Goal: Task Accomplishment & Management: Manage account settings

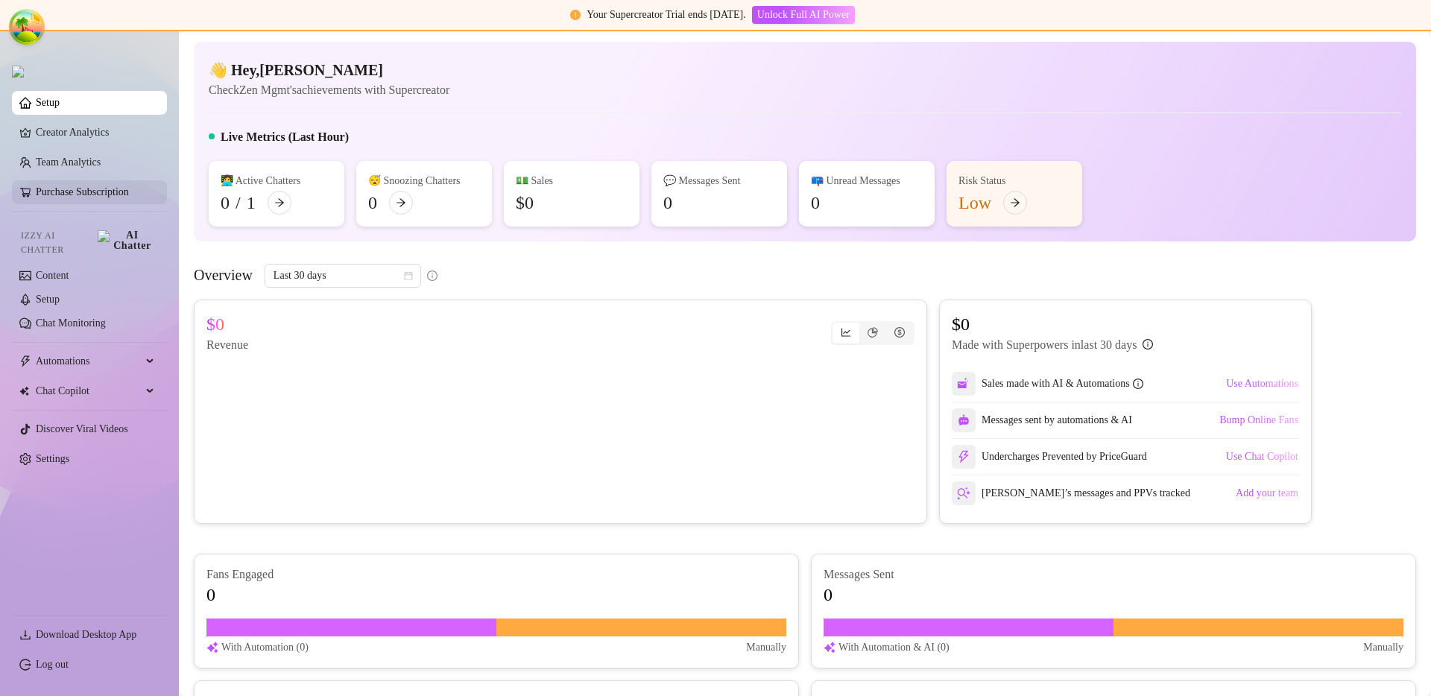
click at [63, 193] on link "Purchase Subscription" at bounding box center [95, 192] width 119 height 24
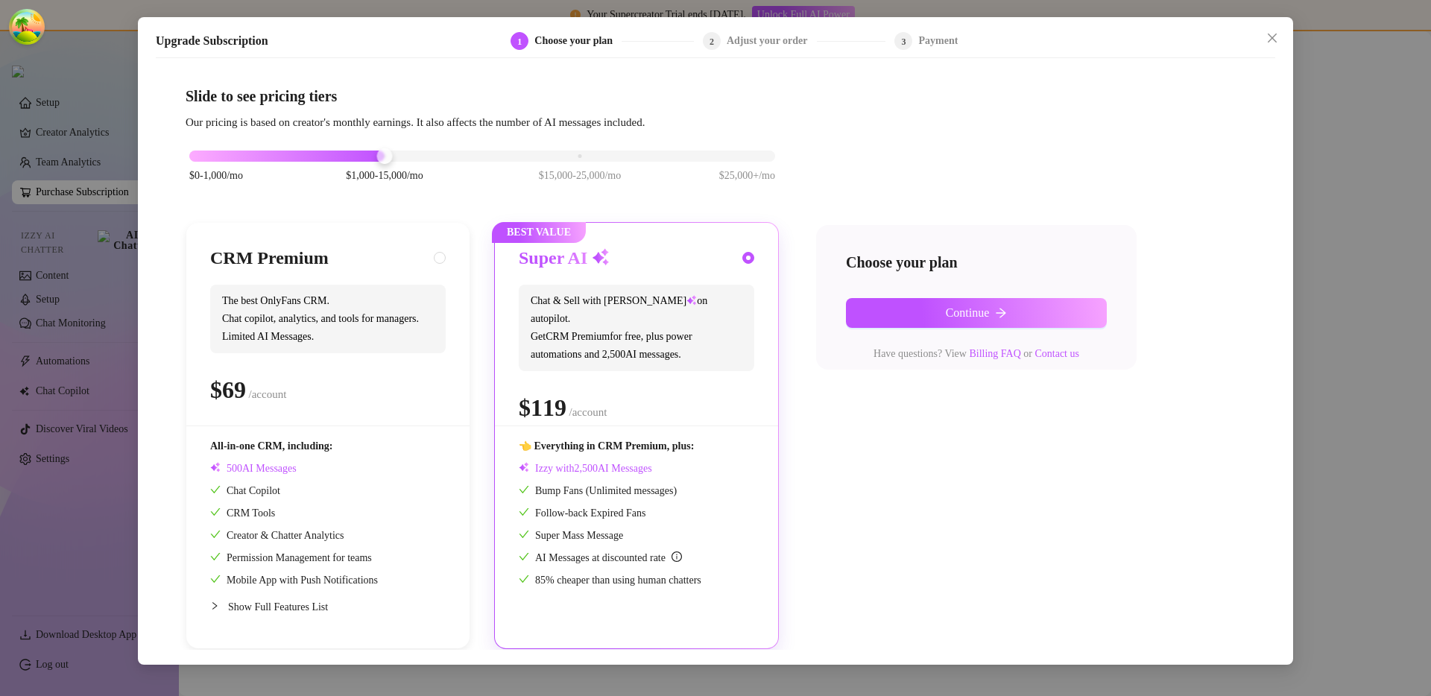
click at [419, 256] on div "CRM Premium" at bounding box center [327, 259] width 235 height 24
radio input "true"
radio input "false"
click at [586, 269] on h3 "Super AI" at bounding box center [564, 259] width 91 height 24
radio input "false"
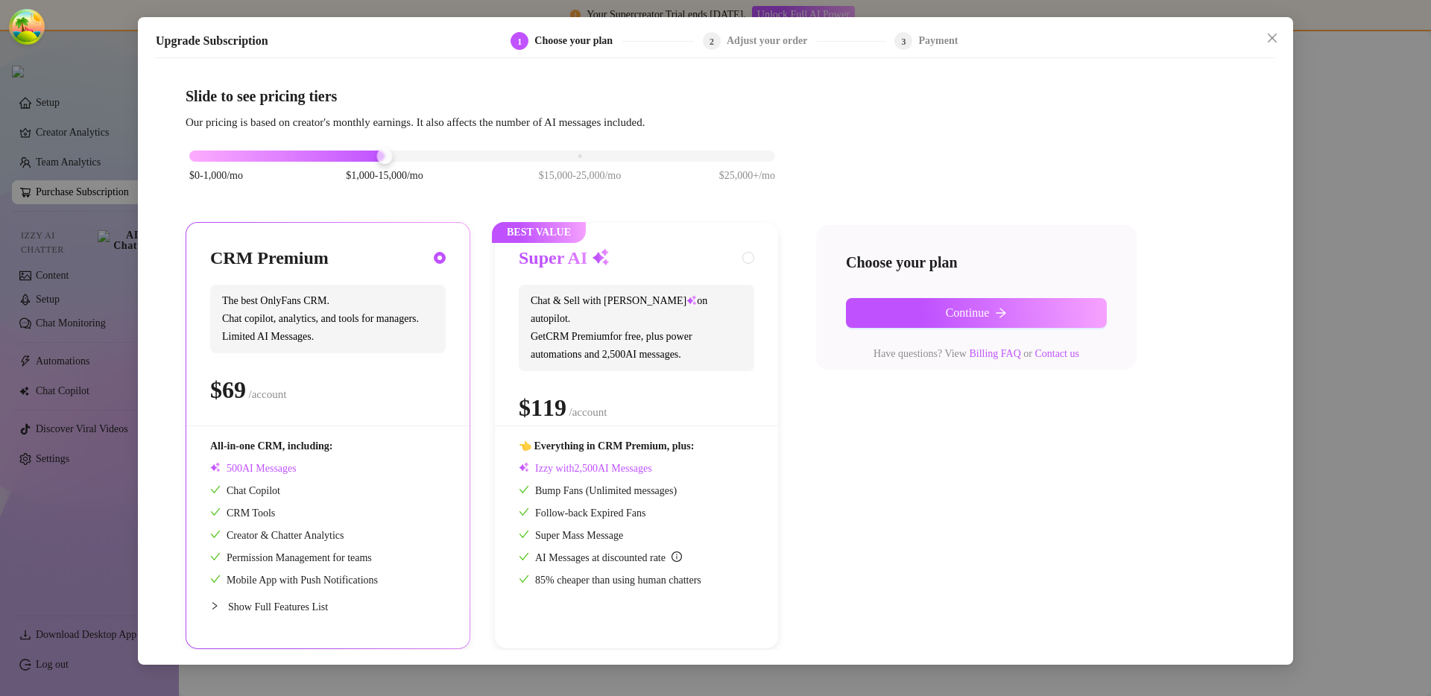
radio input "true"
click at [377, 300] on span "The best OnlyFans CRM. Chat copilot, analytics, and tools for managers. Limited…" at bounding box center [327, 319] width 235 height 69
radio input "true"
radio input "false"
click at [665, 297] on span "Chat & Sell with Izzy on autopilot. Get CRM Premium for free, plus power automa…" at bounding box center [636, 328] width 235 height 86
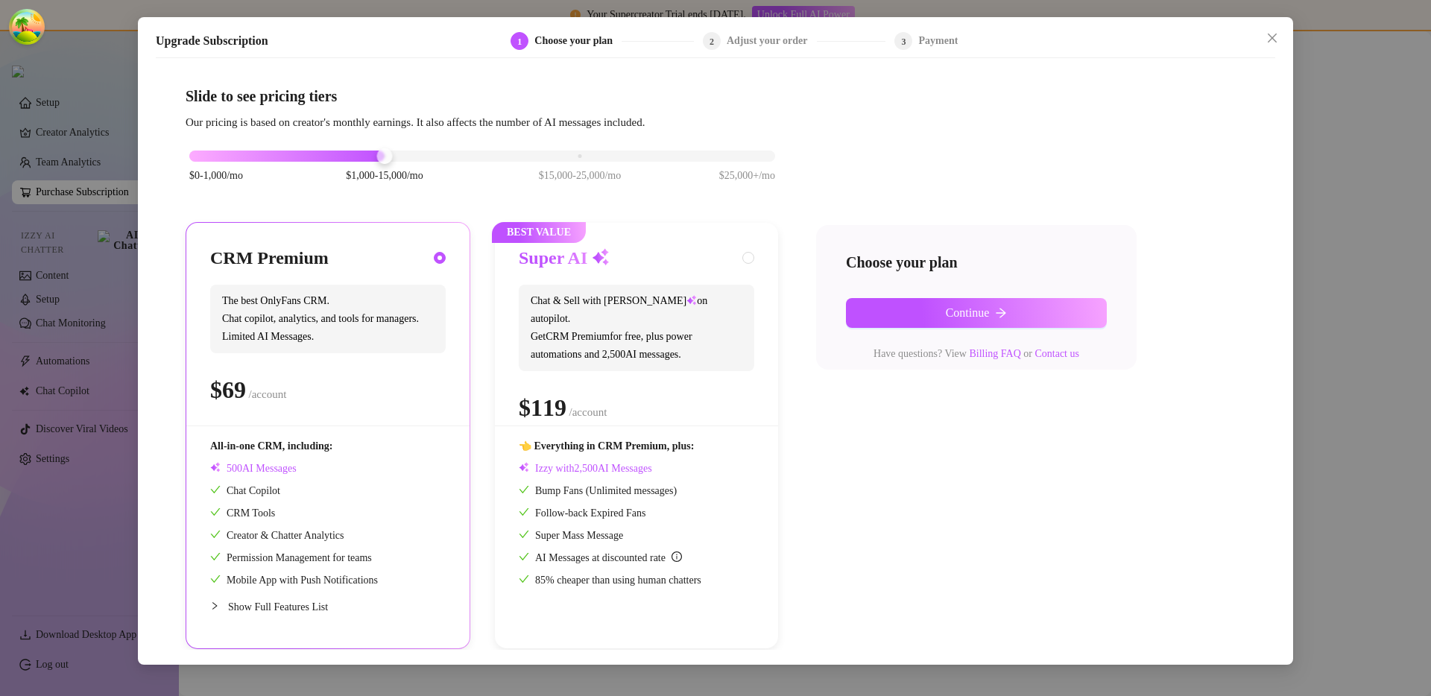
radio input "false"
radio input "true"
click at [469, 262] on div "CRM Premium The best OnlyFans CRM. Chat copilot, analytics, and tools for manag…" at bounding box center [482, 435] width 593 height 427
click at [702, 283] on div "Super AI Chat & Sell with Izzy on autopilot. Get CRM Premium for free, plus pow…" at bounding box center [636, 336] width 235 height 179
click at [443, 282] on div "CRM Premium The best OnlyFans CRM. Chat copilot, analytics, and tools for manag…" at bounding box center [327, 336] width 235 height 179
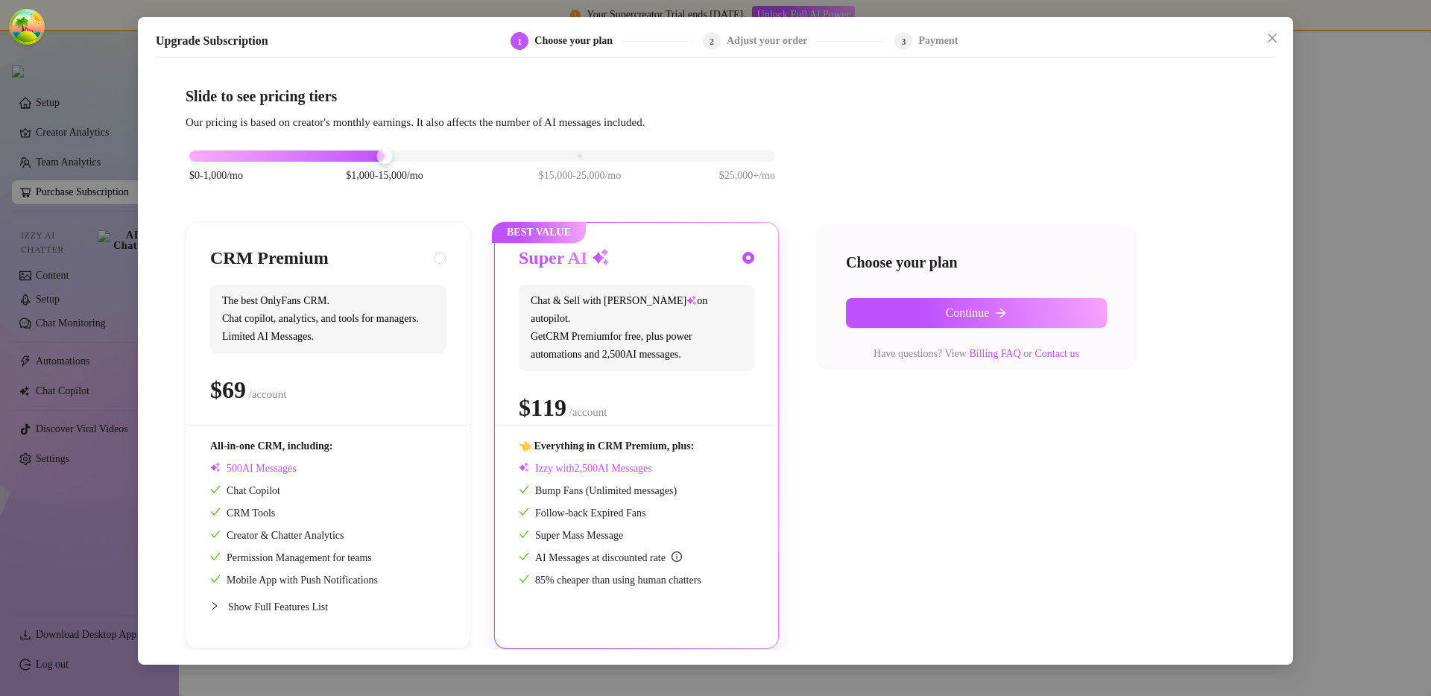
radio input "true"
radio input "false"
click at [689, 297] on span "Chat & Sell with Izzy on autopilot. Get CRM Premium for free, plus power automa…" at bounding box center [636, 328] width 235 height 86
radio input "false"
radio input "true"
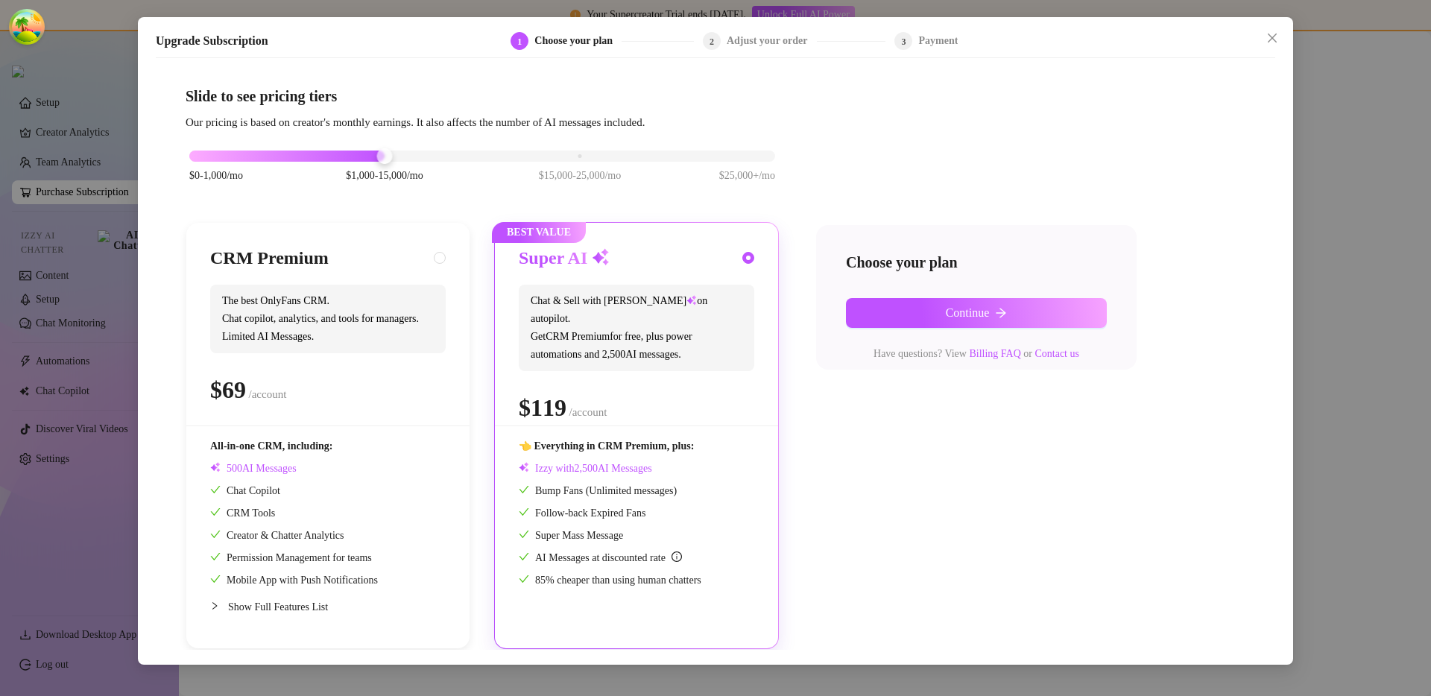
click at [390, 293] on span "The best OnlyFans CRM. Chat copilot, analytics, and tools for managers. Limited…" at bounding box center [327, 319] width 235 height 69
radio input "true"
radio input "false"
click at [603, 291] on span "Chat & Sell with Izzy on autopilot. Get CRM Premium for free, plus power automa…" at bounding box center [636, 328] width 235 height 86
radio input "false"
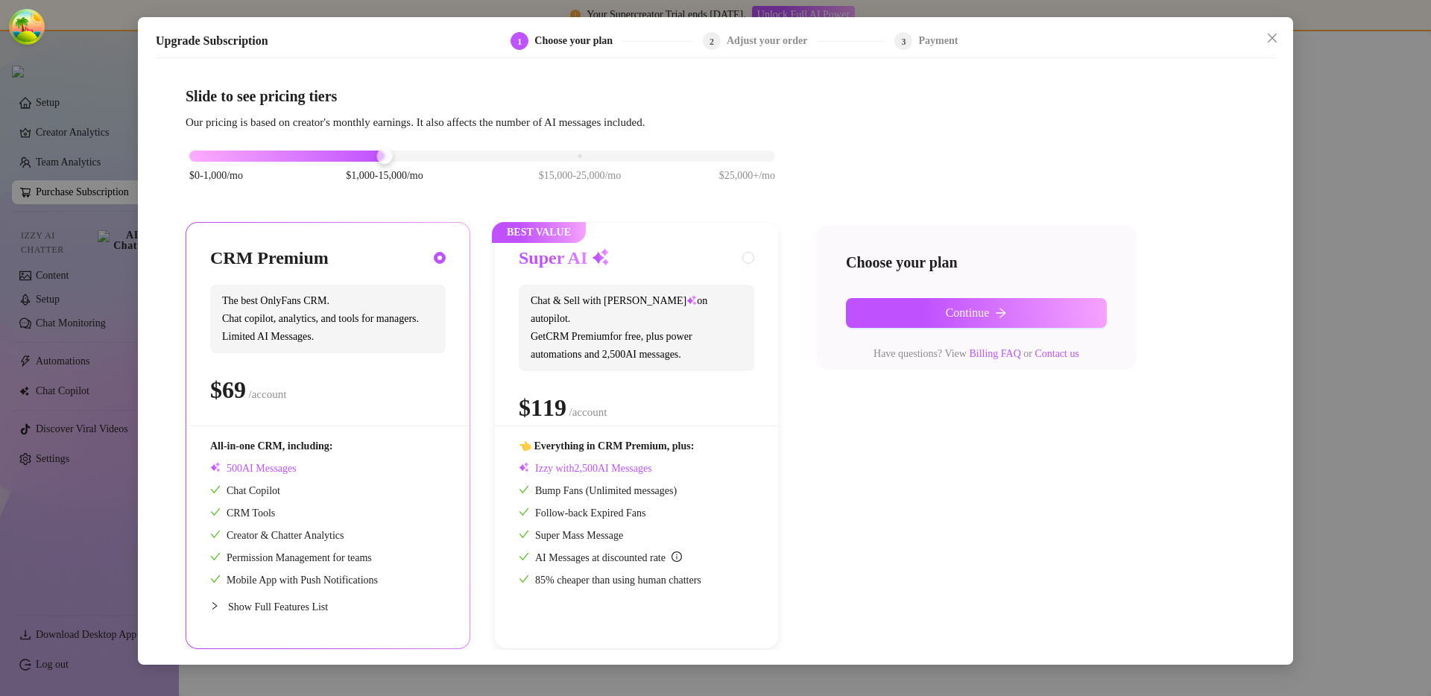
radio input "true"
click at [1319, 103] on div "Upgrade Subscription 1 Choose your plan 2 Adjust your order 3 Payment Slide to …" at bounding box center [715, 348] width 1431 height 696
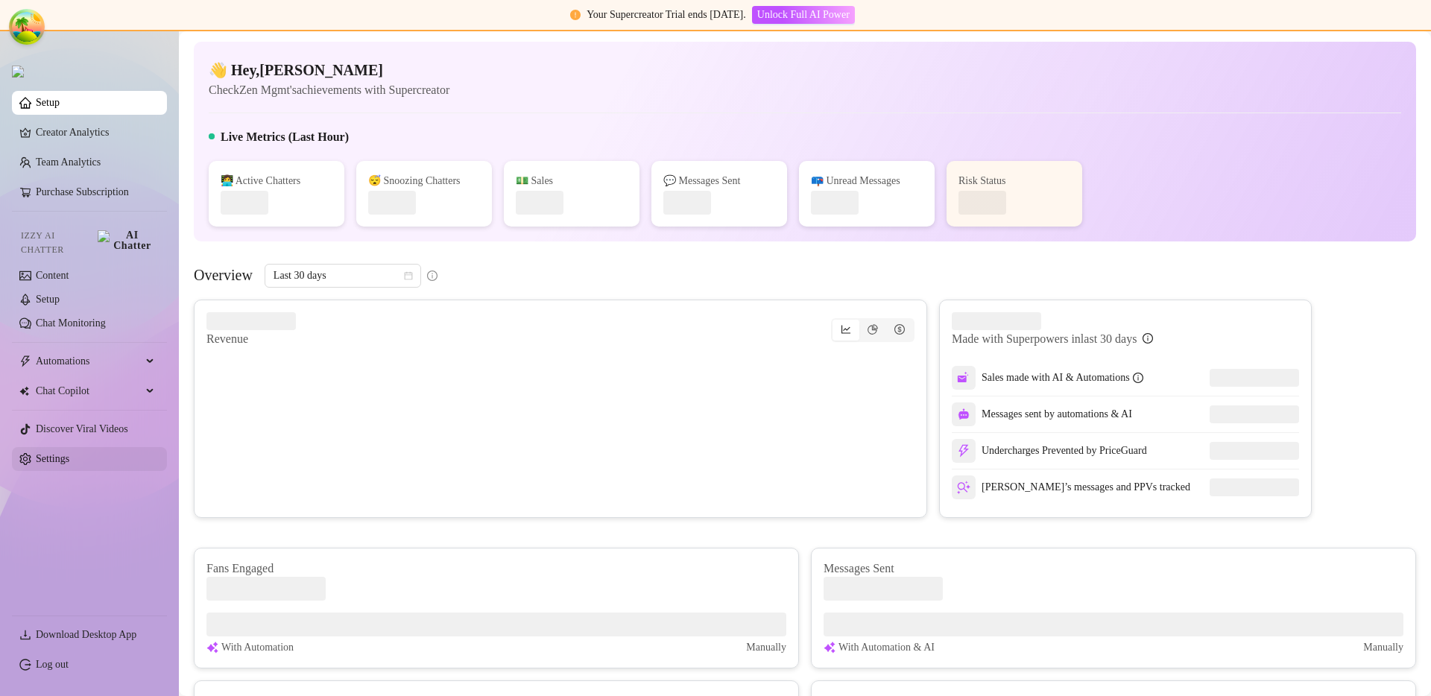
click at [69, 455] on link "Settings" at bounding box center [53, 458] width 34 height 11
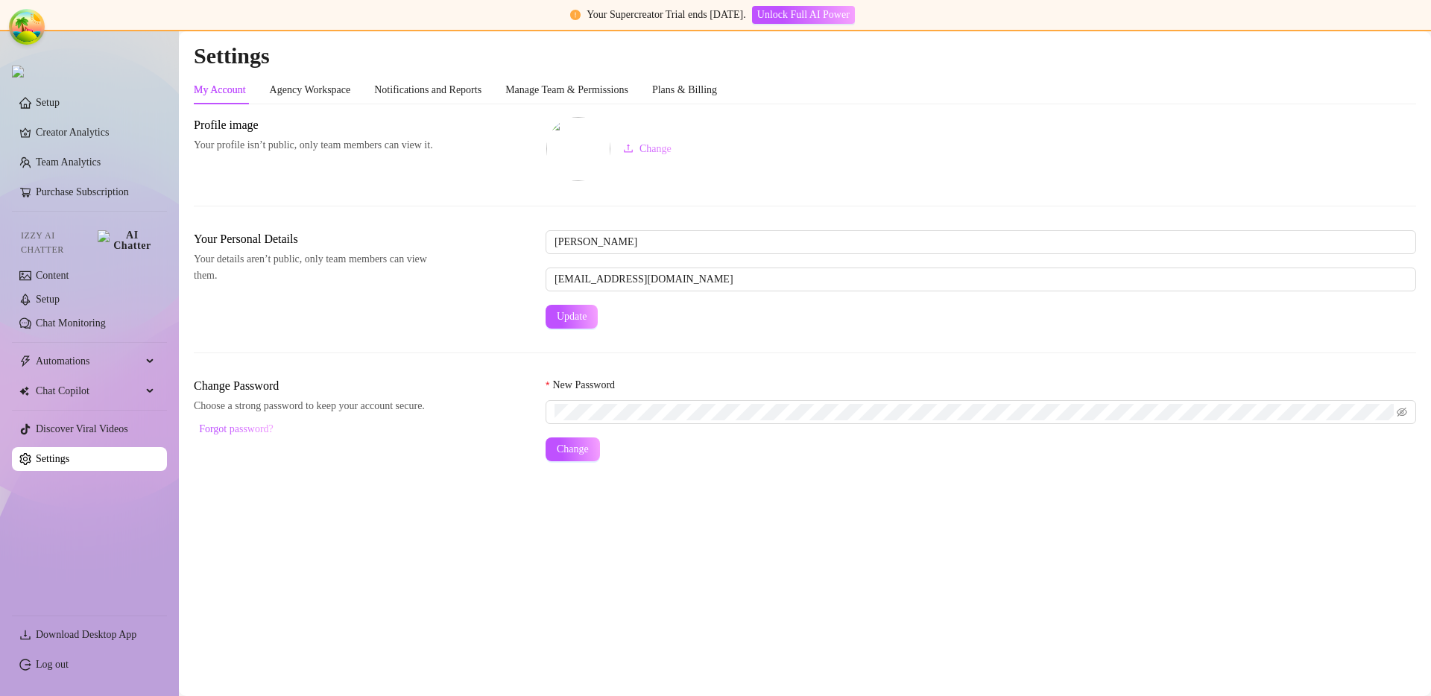
click at [698, 104] on div "My Account Agency Workspace Notifications and Reports Manage Team & Permissions…" at bounding box center [805, 268] width 1222 height 385
click at [703, 100] on div "Plans & Billing" at bounding box center [684, 90] width 65 height 28
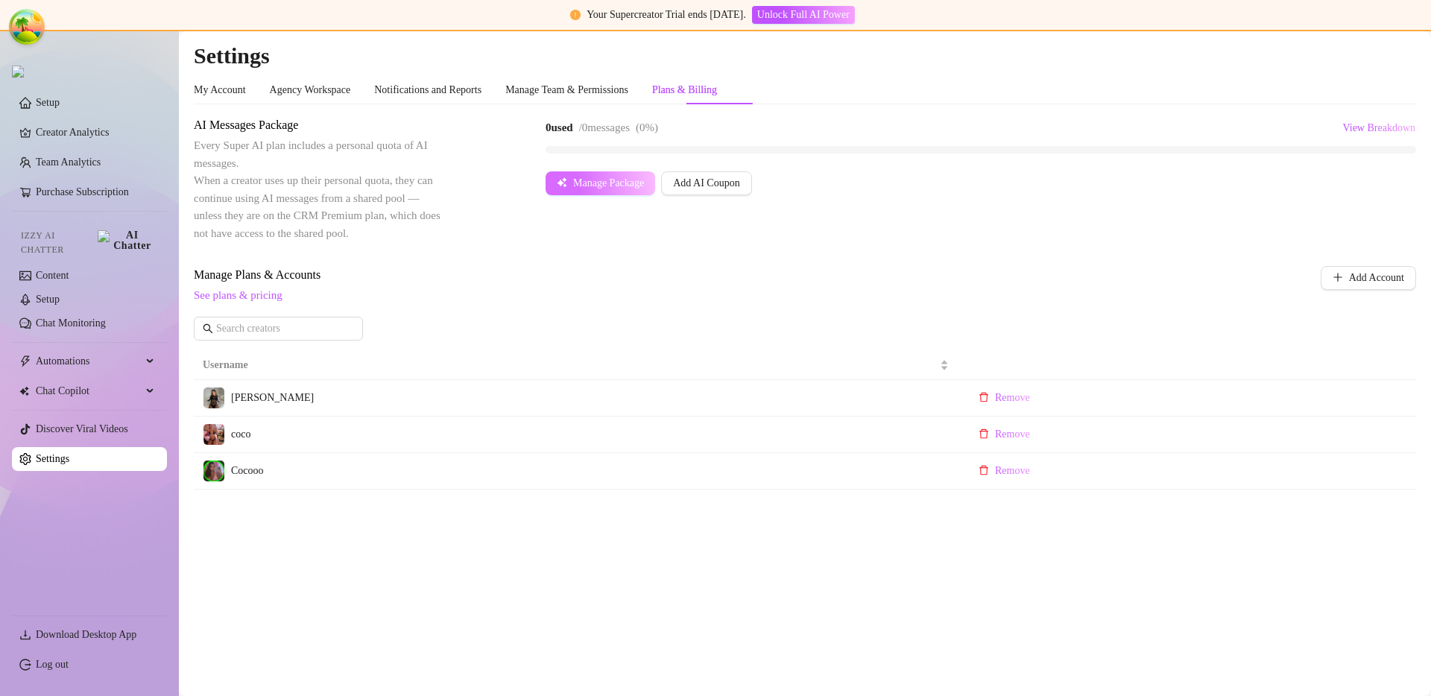
click at [621, 189] on span "Manage Package" at bounding box center [608, 183] width 71 height 12
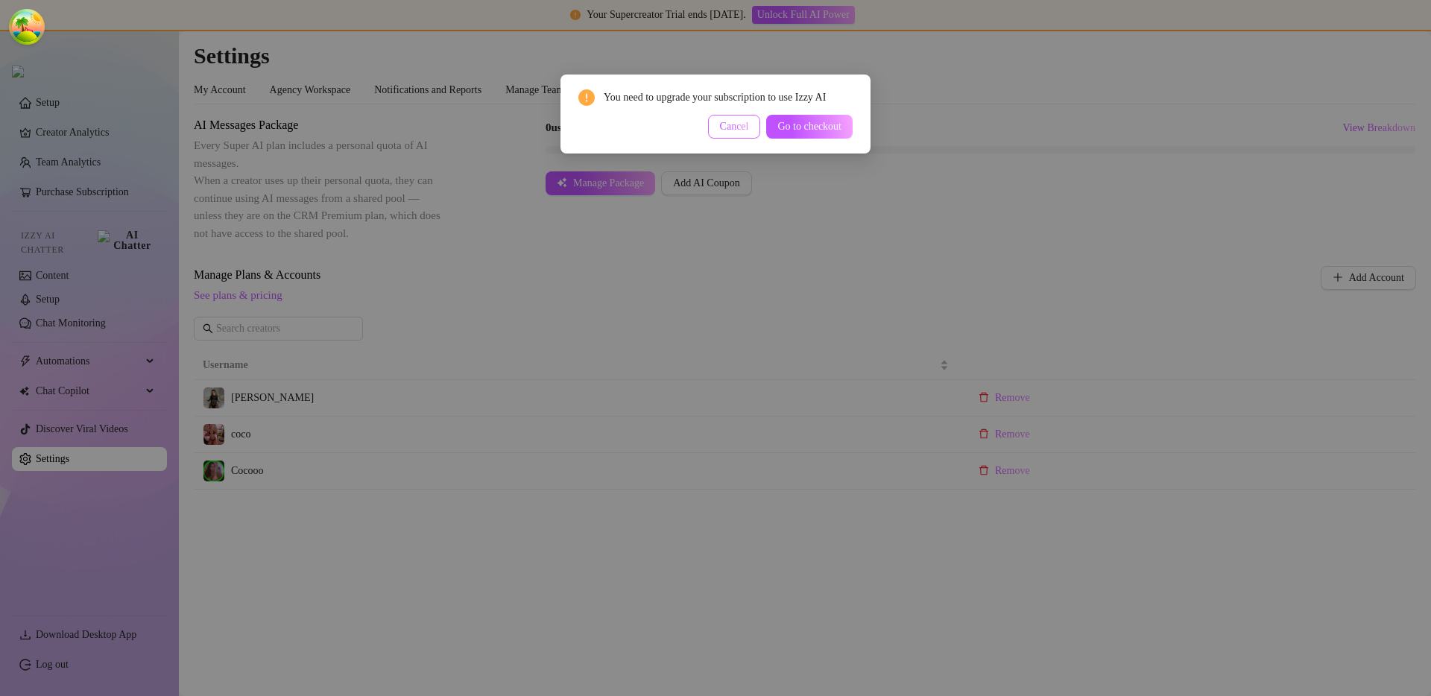
click at [720, 121] on span "Cancel" at bounding box center [734, 127] width 29 height 12
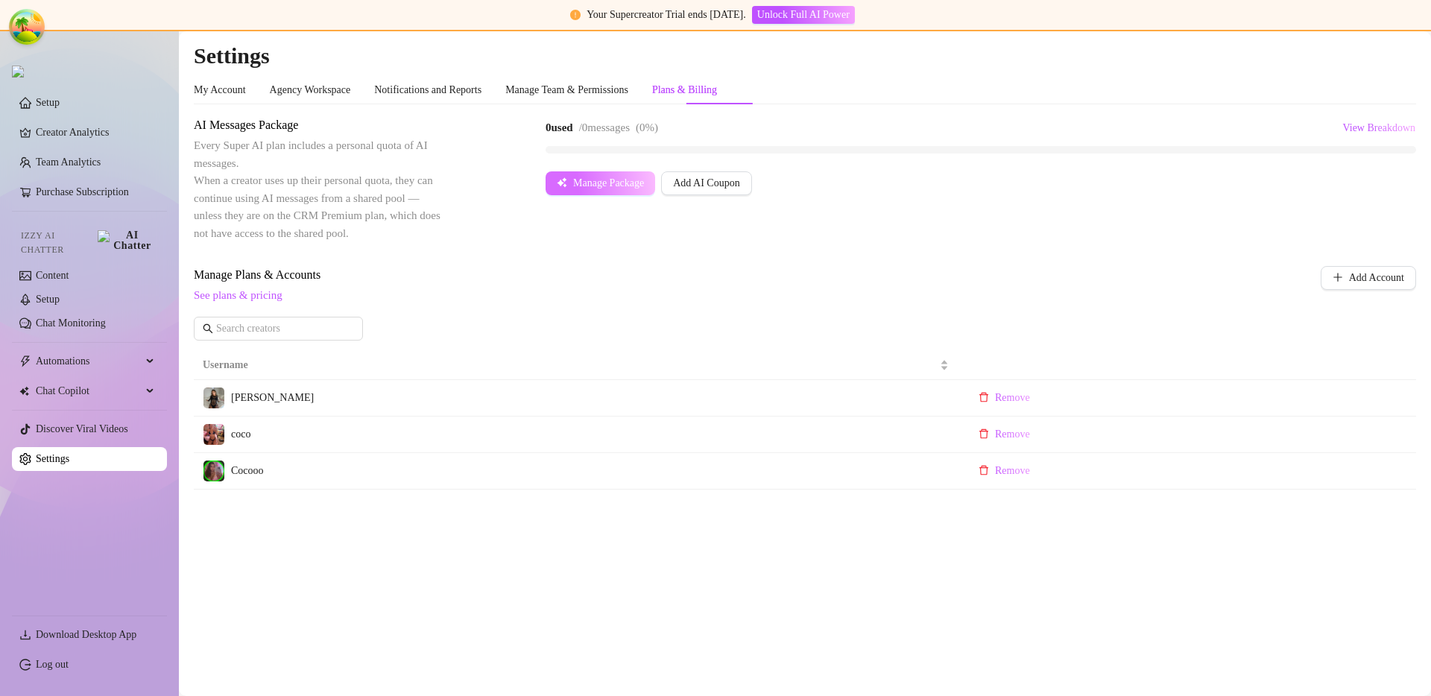
click at [608, 193] on button "Manage Package" at bounding box center [600, 183] width 110 height 24
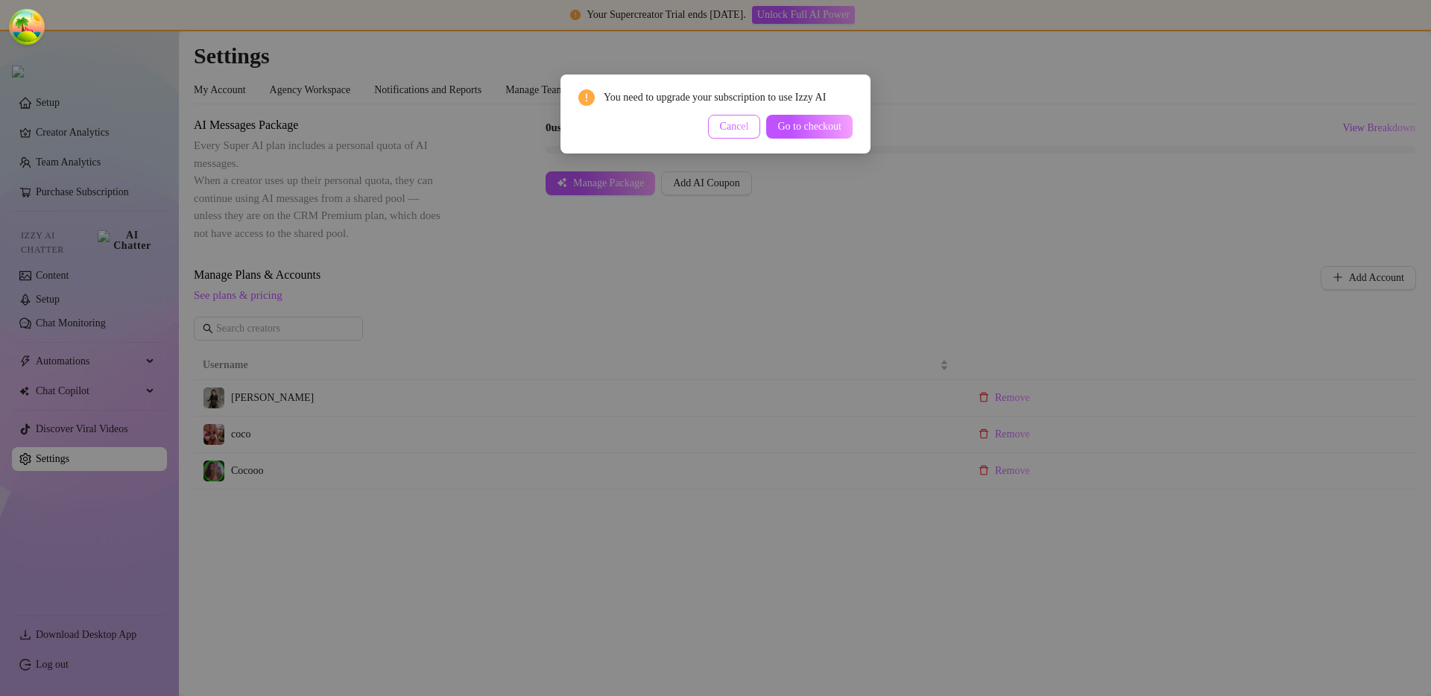
click at [746, 130] on button "Cancel" at bounding box center [734, 127] width 53 height 24
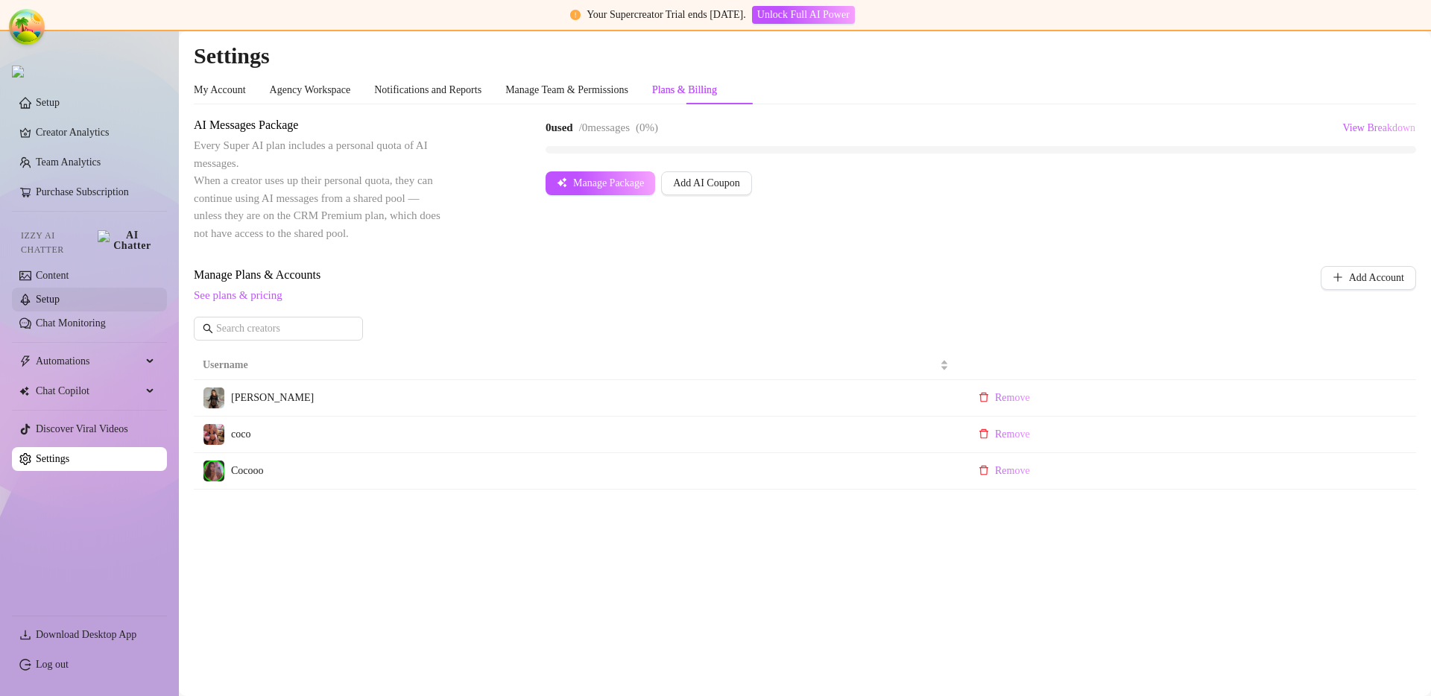
click at [60, 298] on link "Setup" at bounding box center [48, 299] width 24 height 11
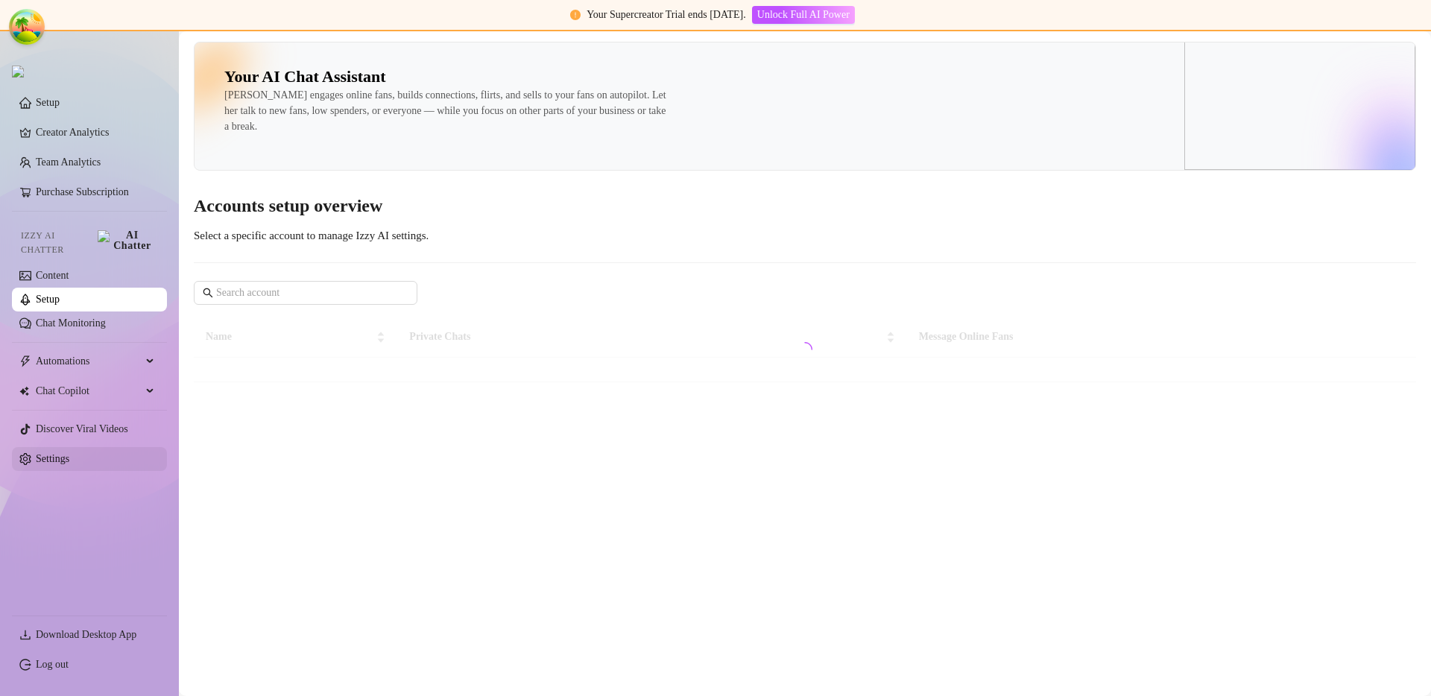
click at [69, 453] on link "Settings" at bounding box center [53, 458] width 34 height 11
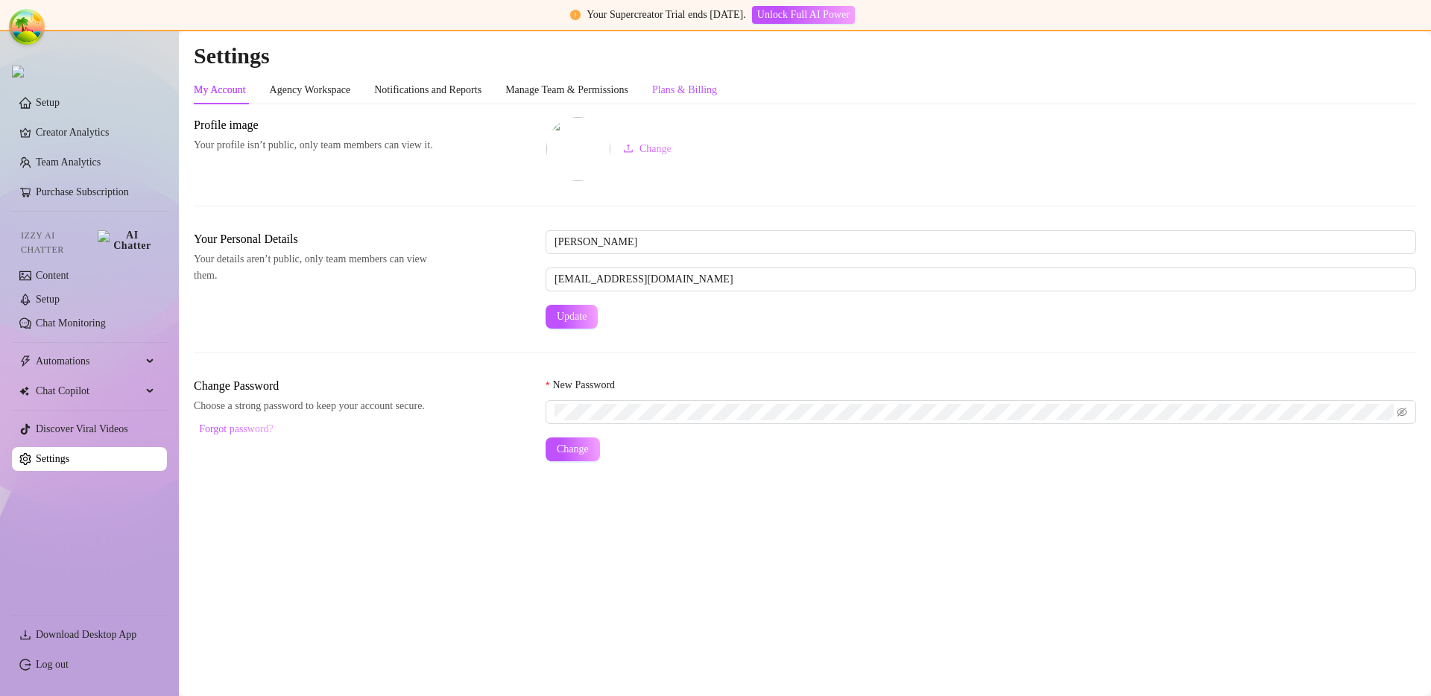
click at [717, 93] on div "Plans & Billing" at bounding box center [684, 90] width 65 height 16
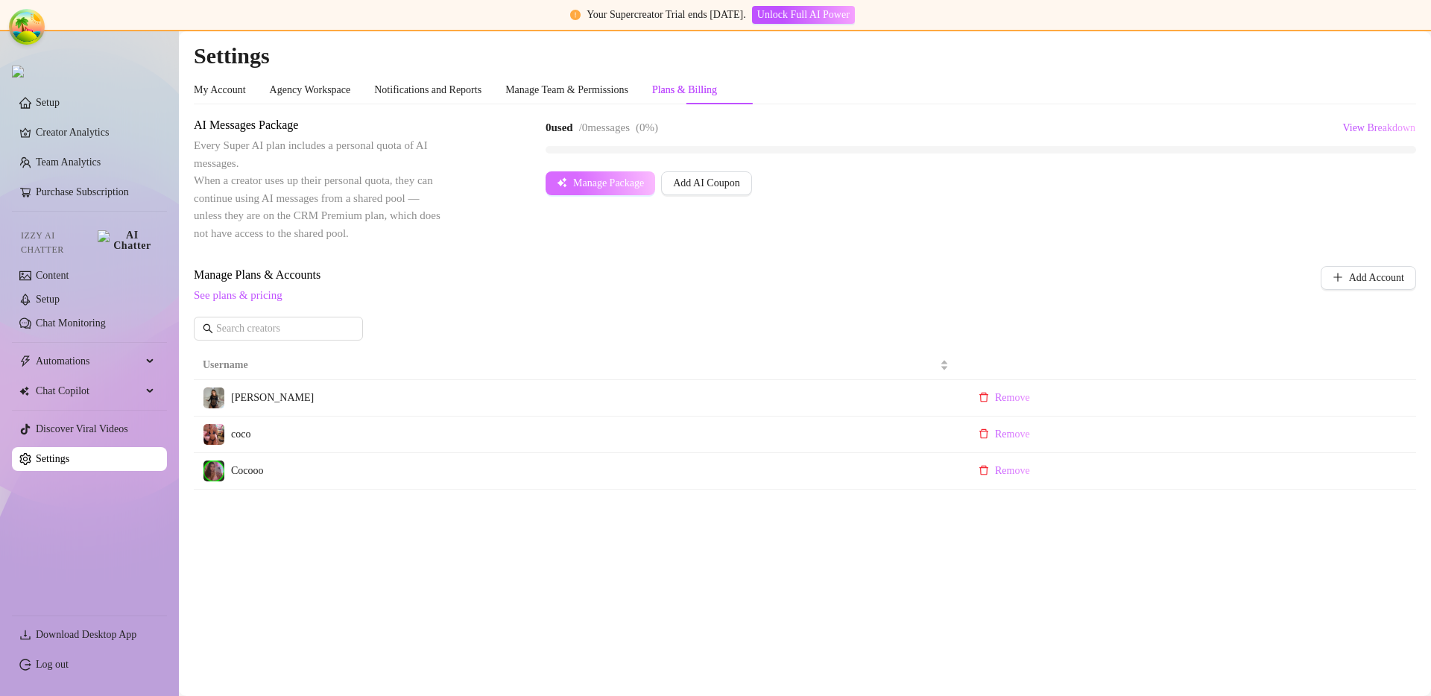
click at [586, 183] on span "Manage Package" at bounding box center [608, 183] width 71 height 12
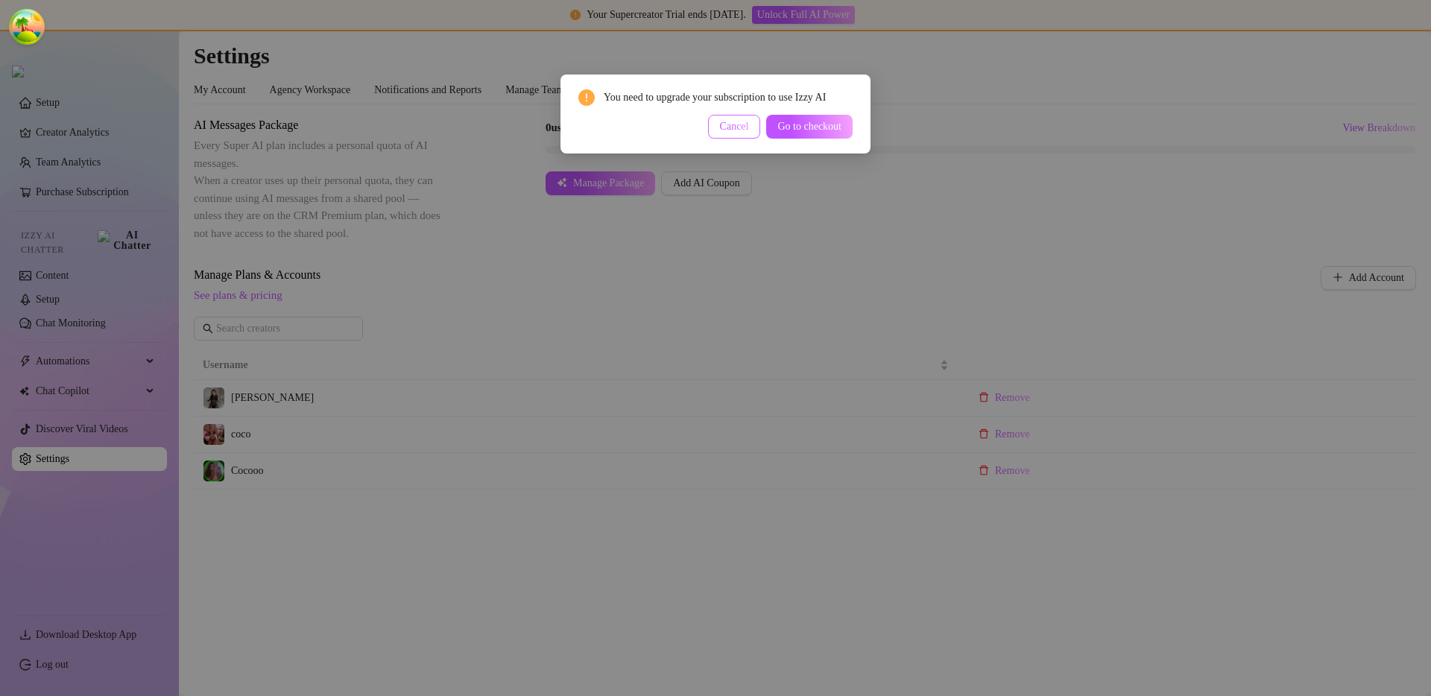
click at [733, 128] on span "Cancel" at bounding box center [734, 127] width 29 height 12
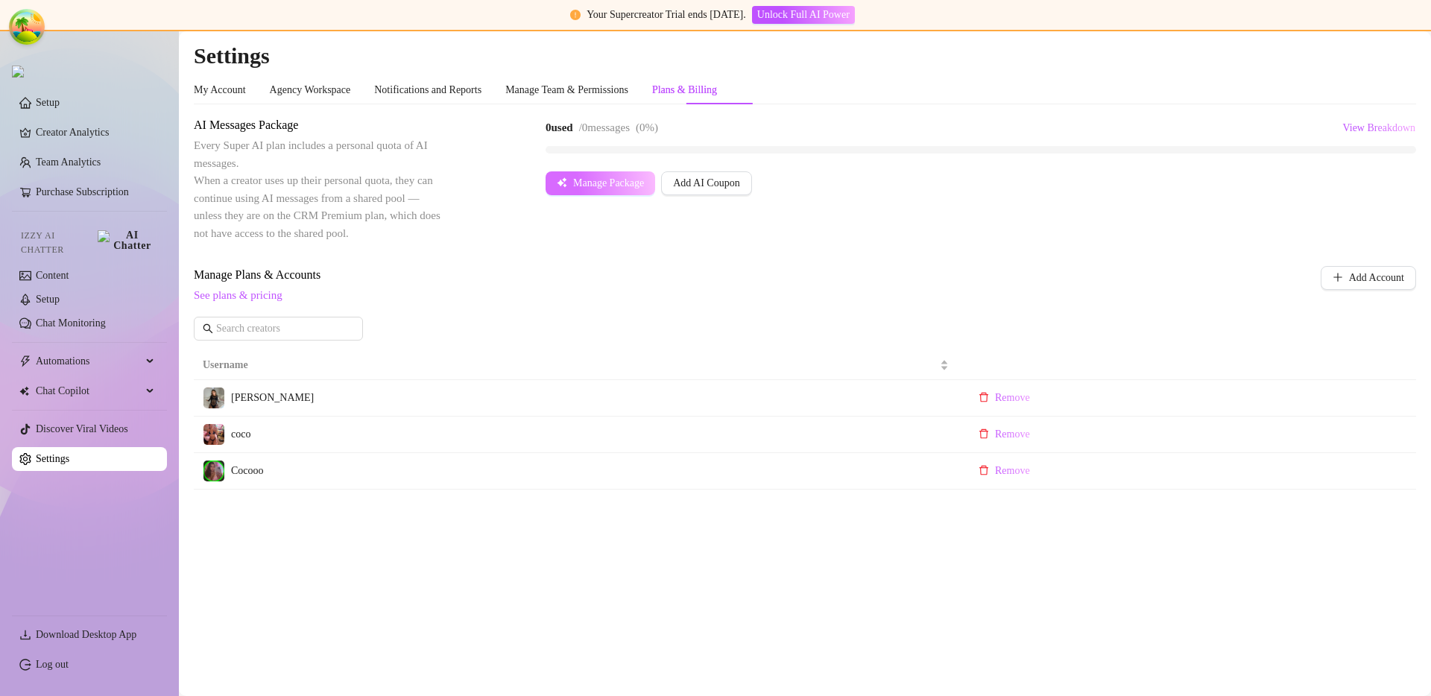
click at [574, 184] on span "Manage Package" at bounding box center [608, 183] width 71 height 12
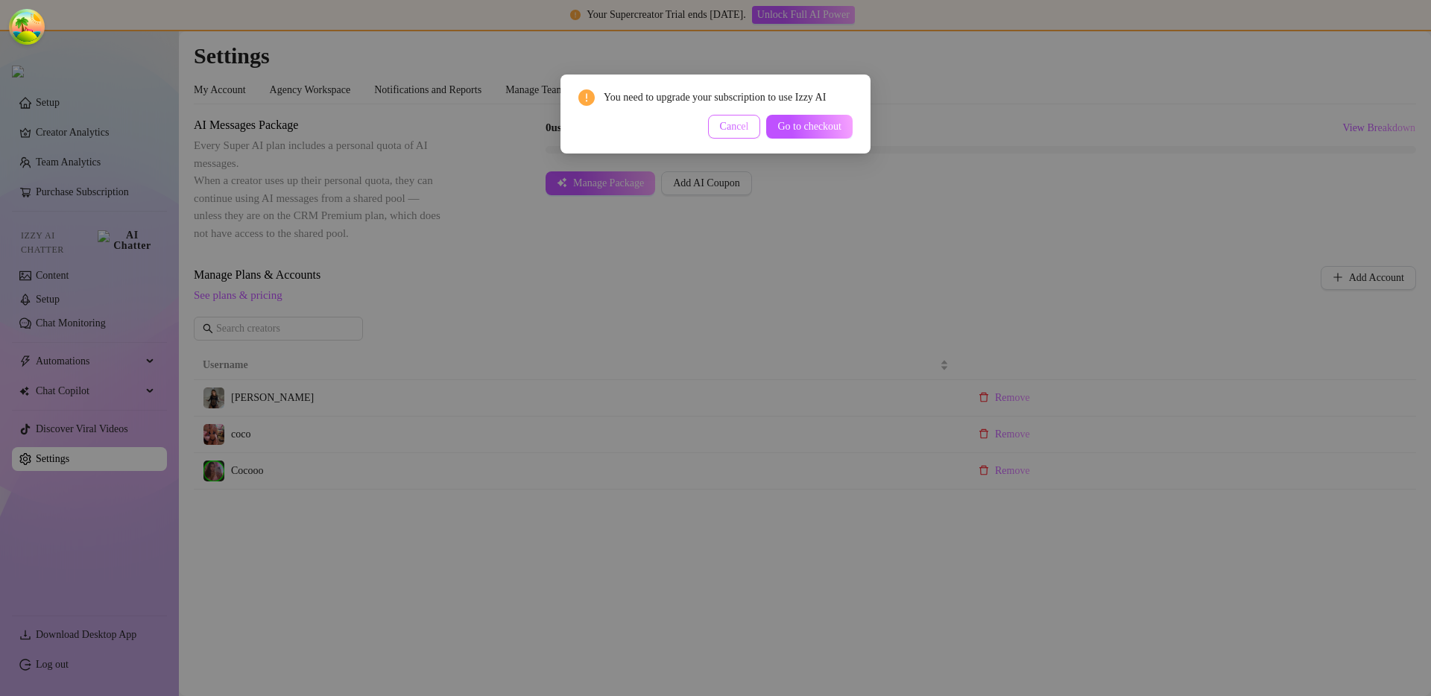
click at [720, 125] on span "Cancel" at bounding box center [734, 127] width 29 height 12
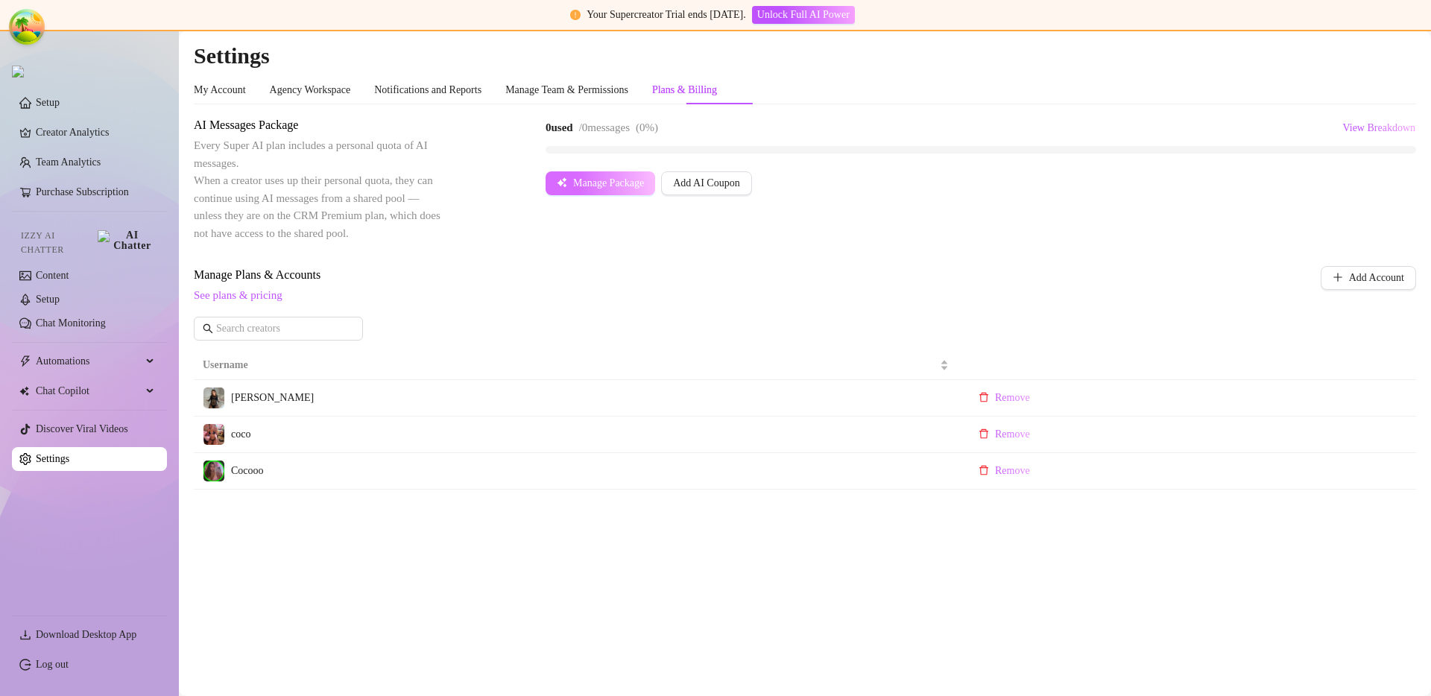
click at [621, 192] on button "Manage Package" at bounding box center [600, 183] width 110 height 24
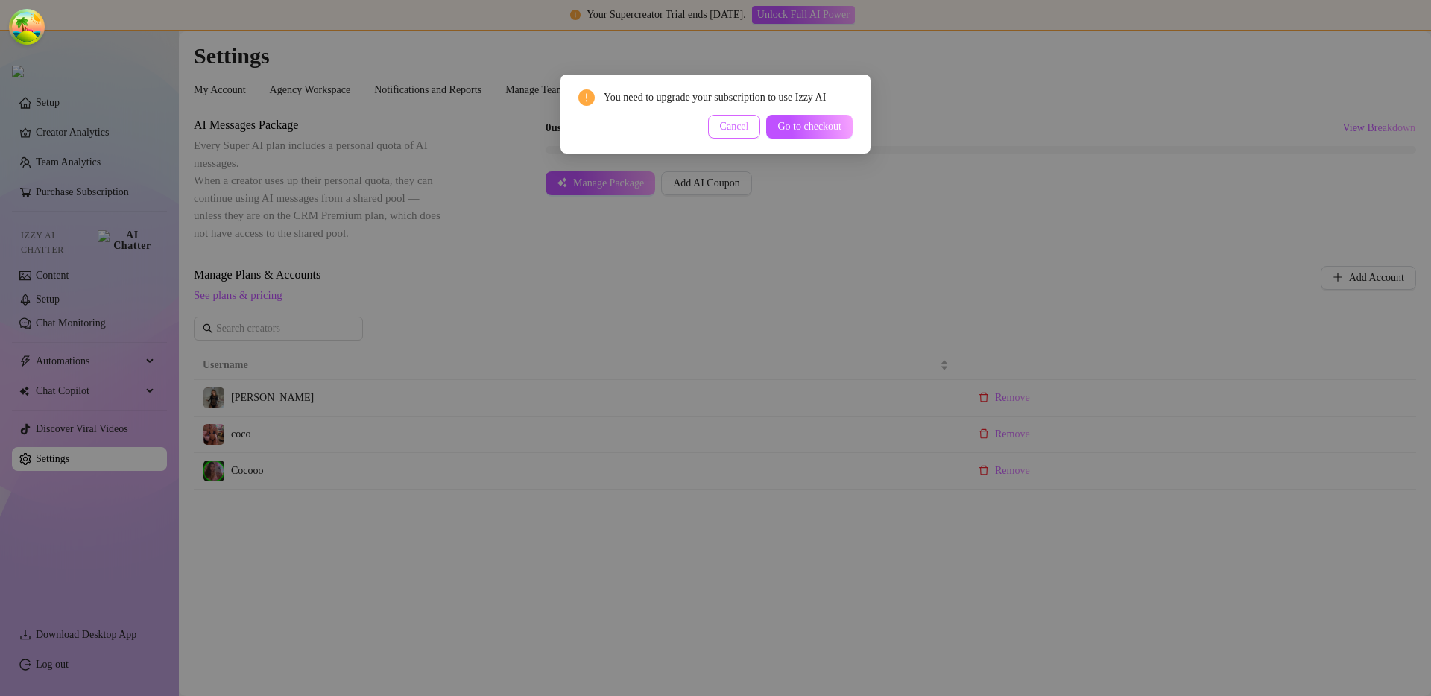
click at [728, 123] on span "Cancel" at bounding box center [734, 127] width 29 height 12
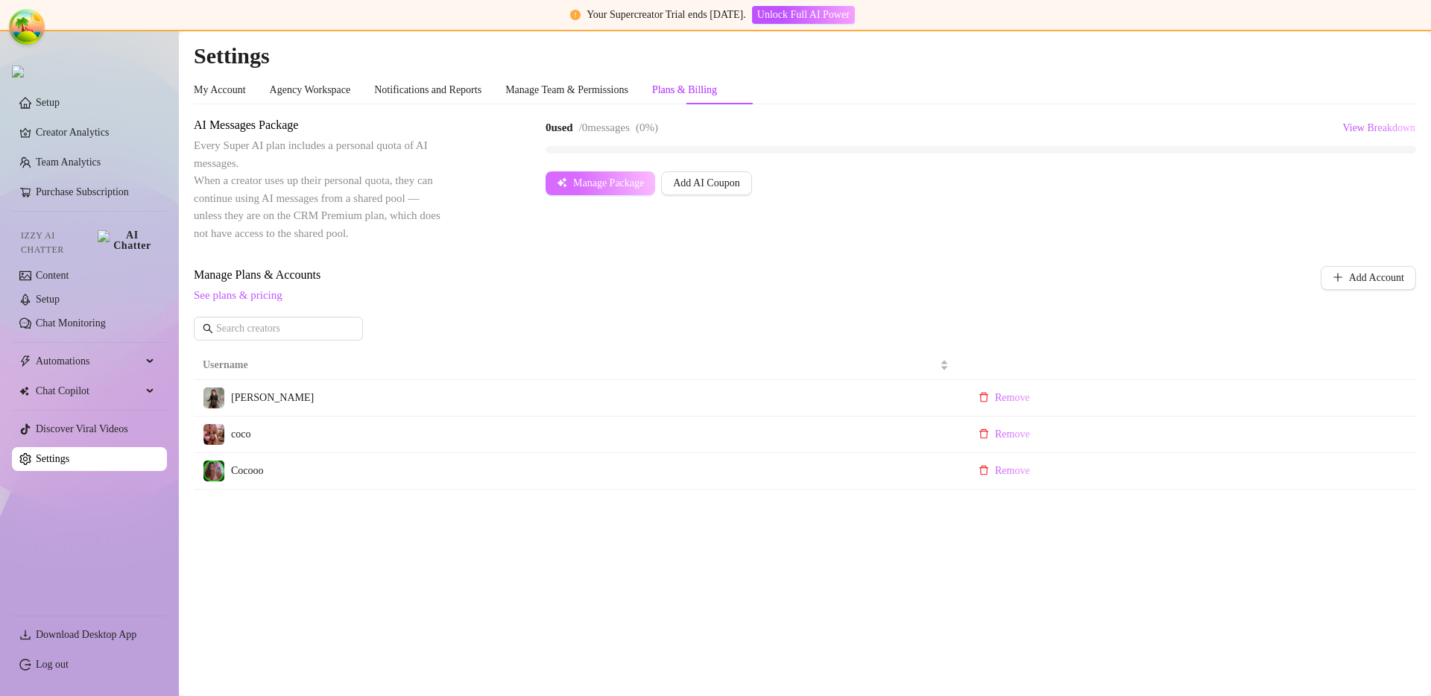
click at [619, 187] on span "Manage Package" at bounding box center [608, 183] width 71 height 12
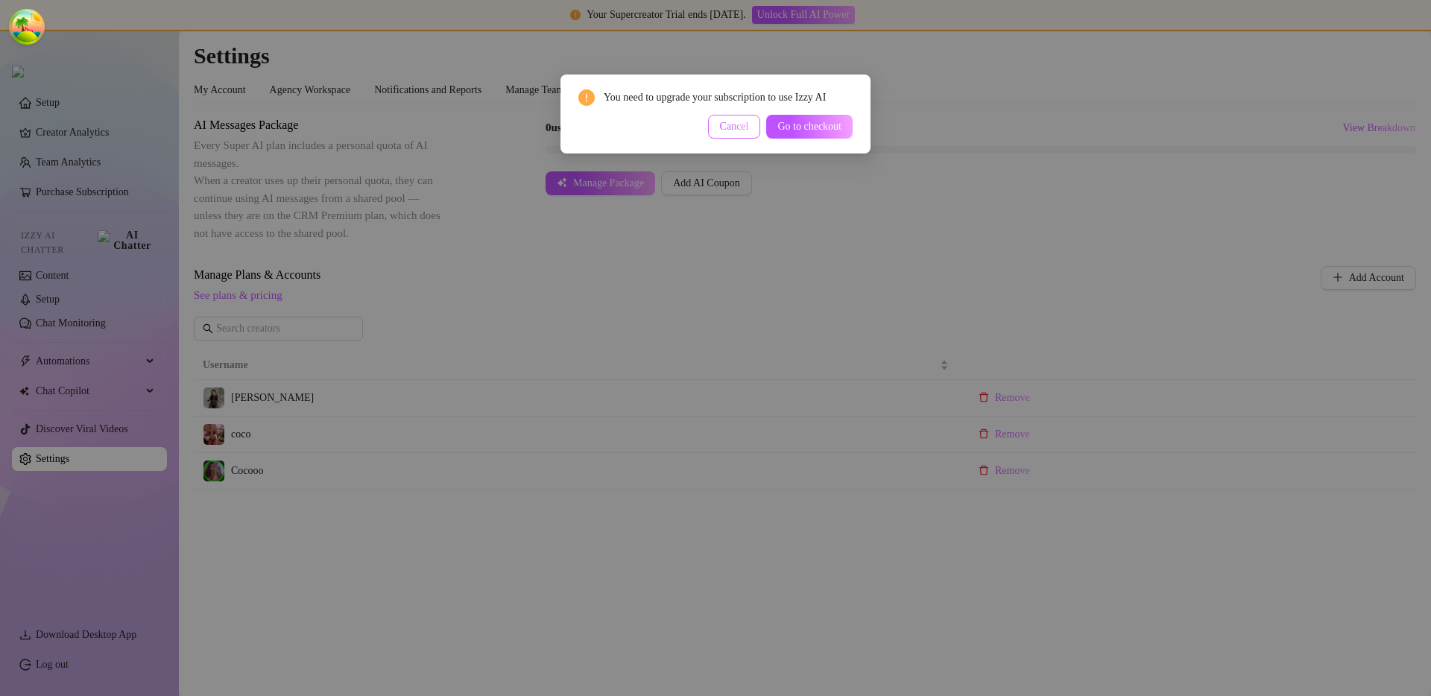
click at [718, 137] on button "Cancel" at bounding box center [734, 127] width 53 height 24
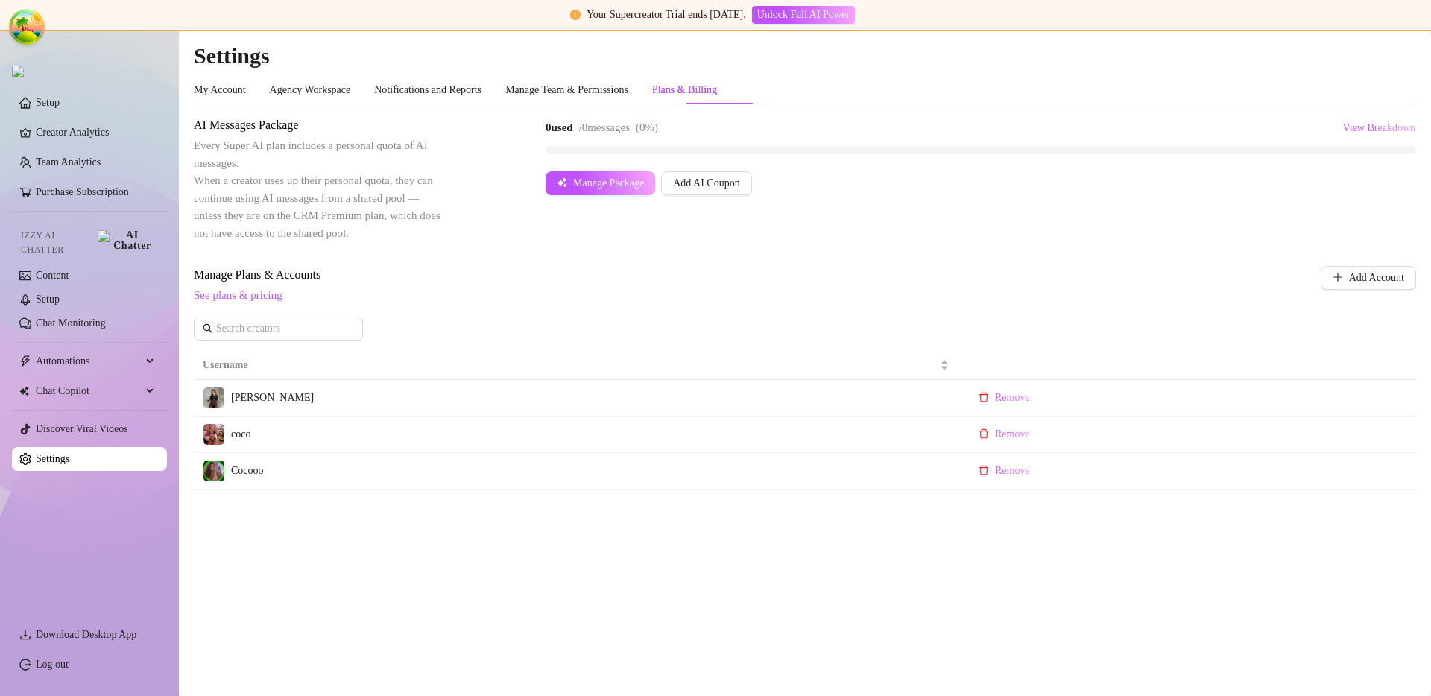
click at [580, 277] on span "Manage Plans & Accounts" at bounding box center [706, 275] width 1025 height 18
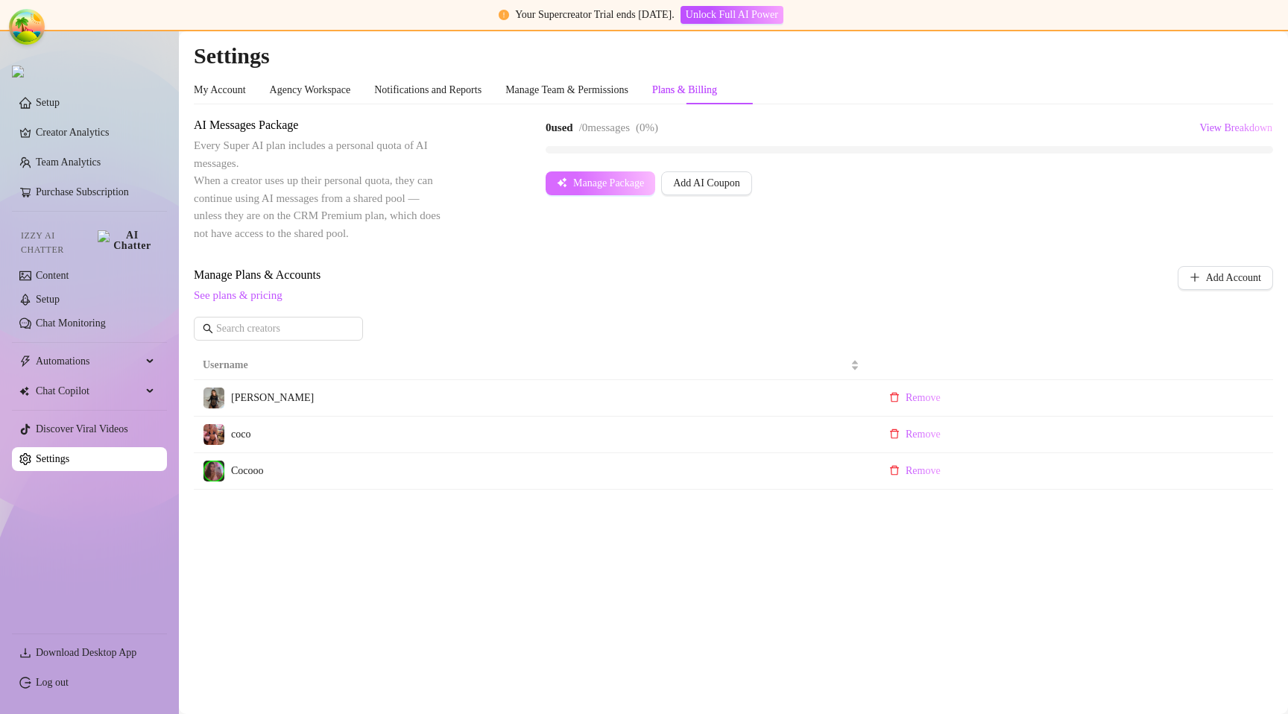
click at [596, 186] on span "Manage Package" at bounding box center [608, 183] width 71 height 12
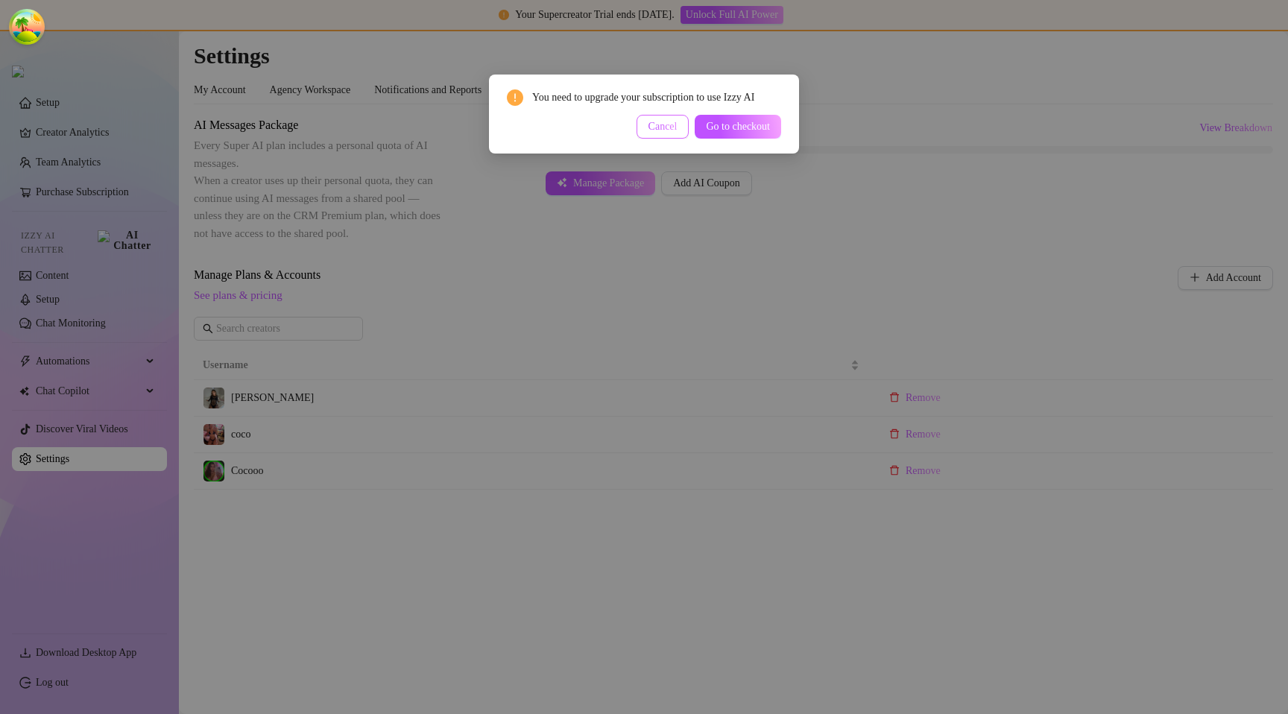
click at [651, 123] on span "Cancel" at bounding box center [662, 127] width 29 height 12
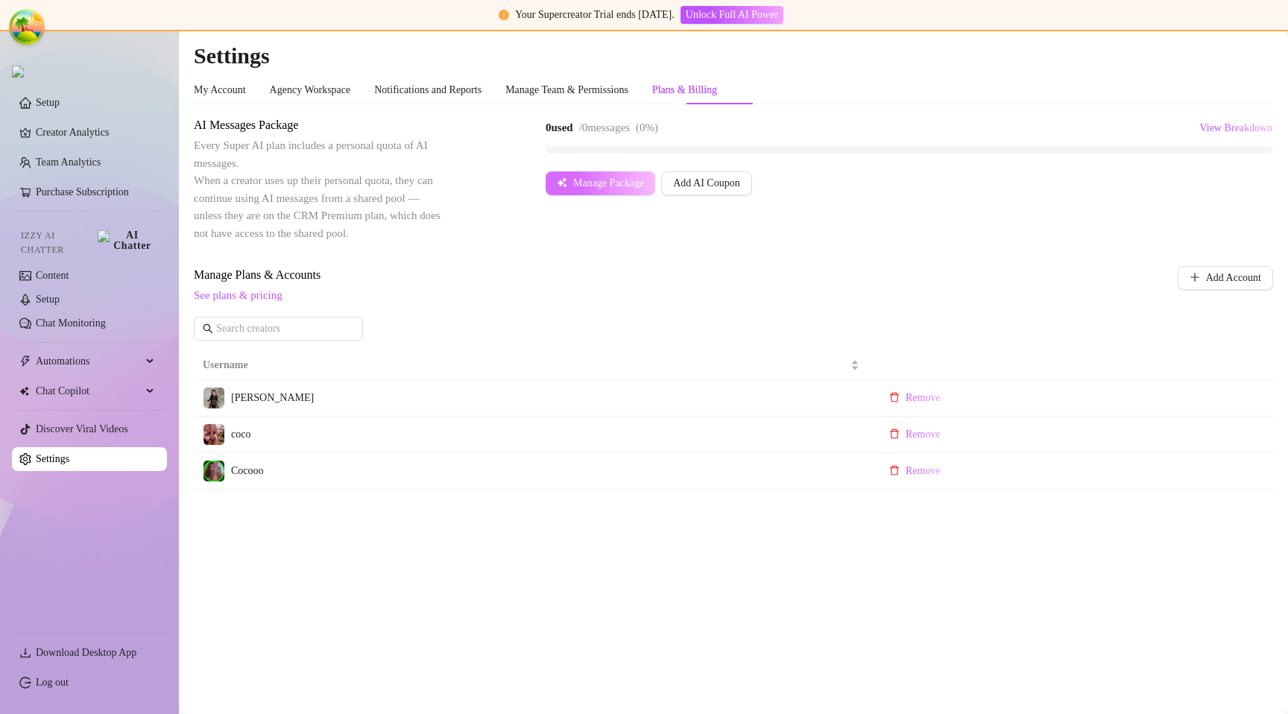
click at [602, 175] on button "Manage Package" at bounding box center [600, 183] width 110 height 24
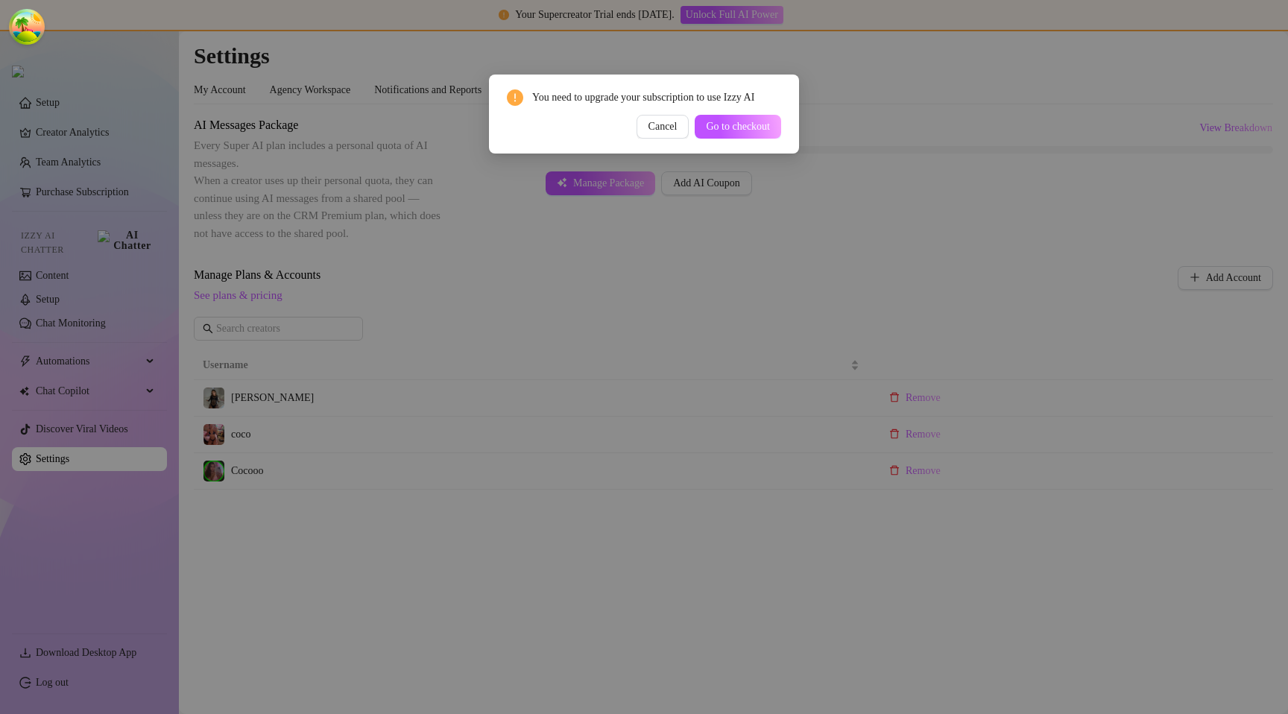
click at [653, 123] on span "Cancel" at bounding box center [662, 127] width 29 height 12
